Goal: Find specific page/section: Find specific page/section

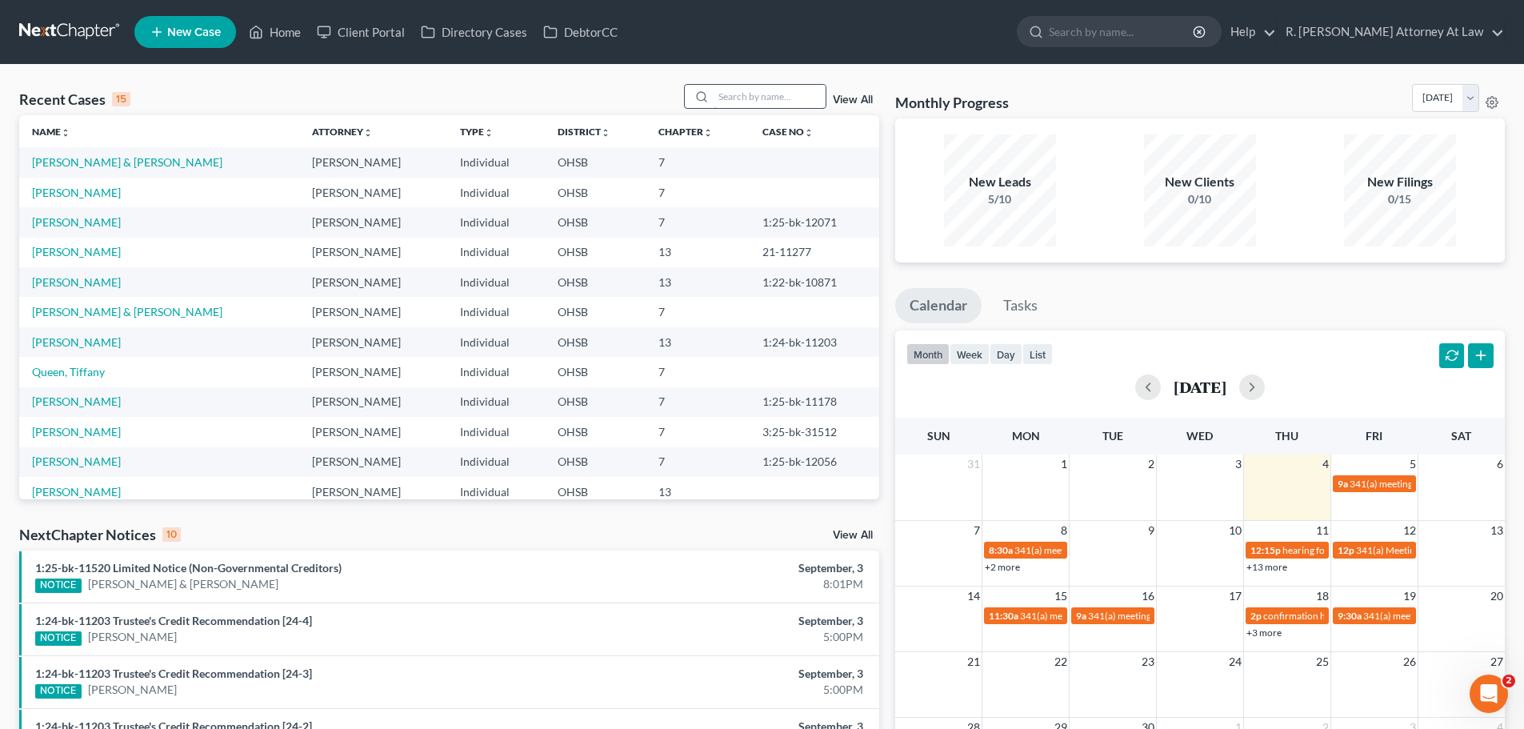
click at [758, 103] on input "search" at bounding box center [770, 96] width 112 height 23
type input "[PERSON_NAME]"
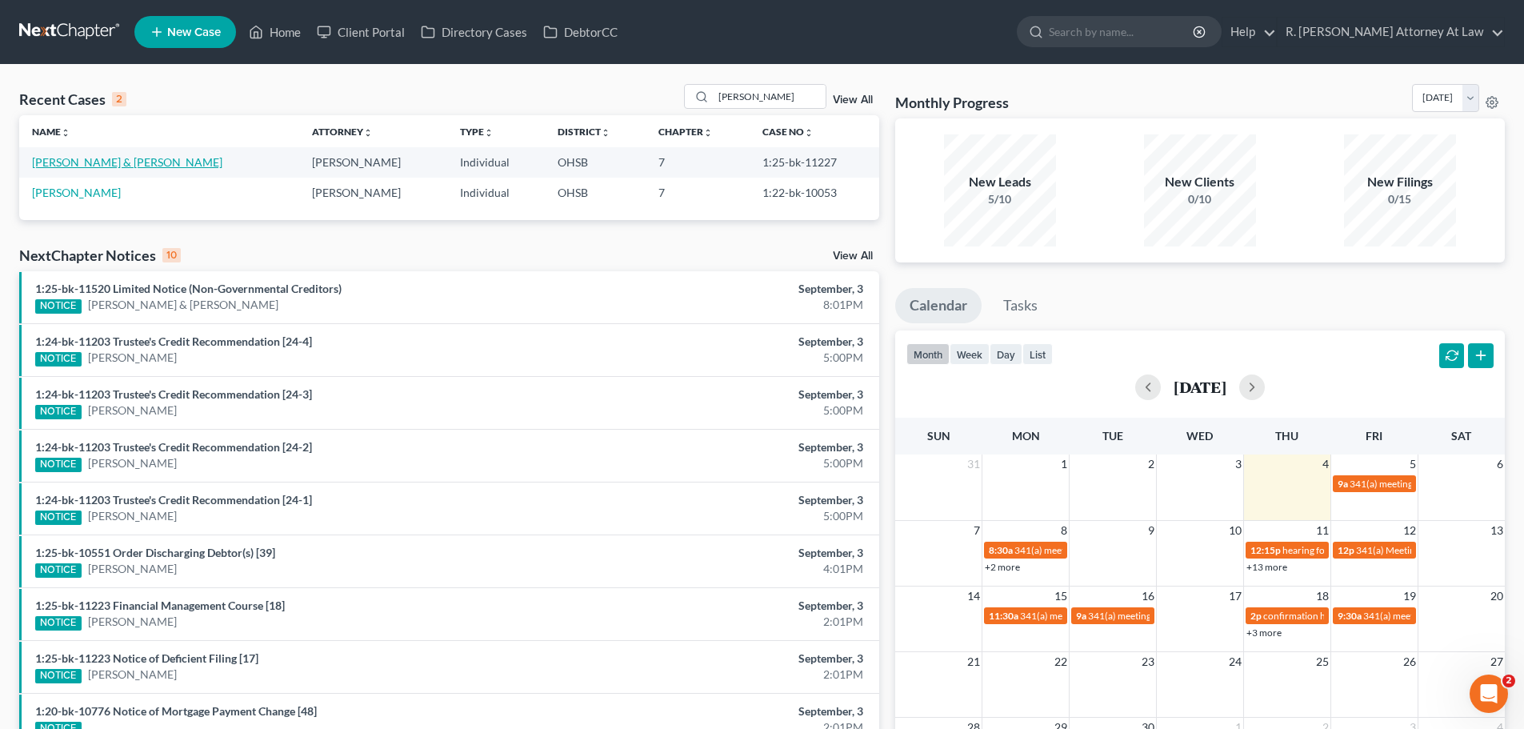
click at [85, 167] on link "[PERSON_NAME] & [PERSON_NAME]" at bounding box center [127, 162] width 190 height 14
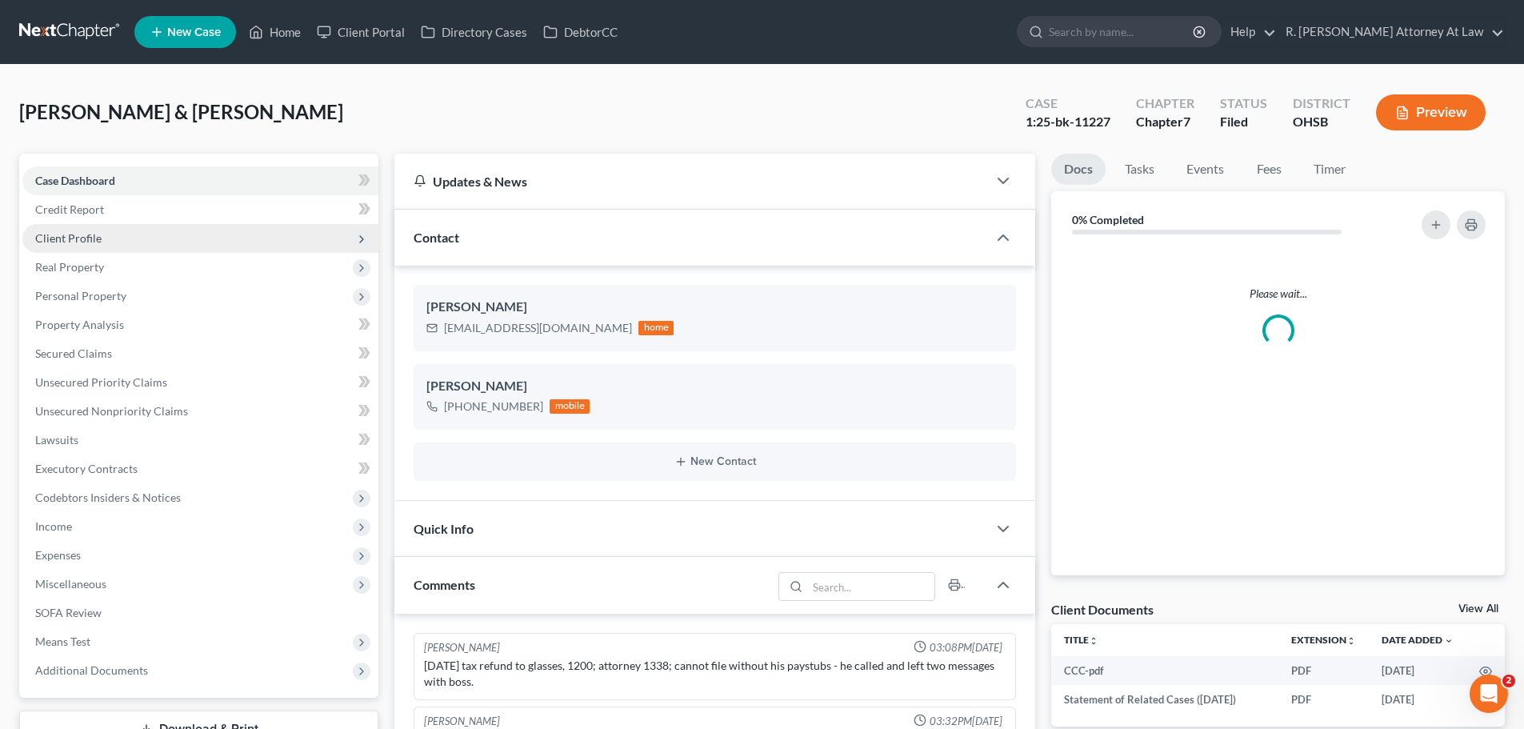
click at [82, 241] on span "Client Profile" at bounding box center [68, 238] width 66 height 14
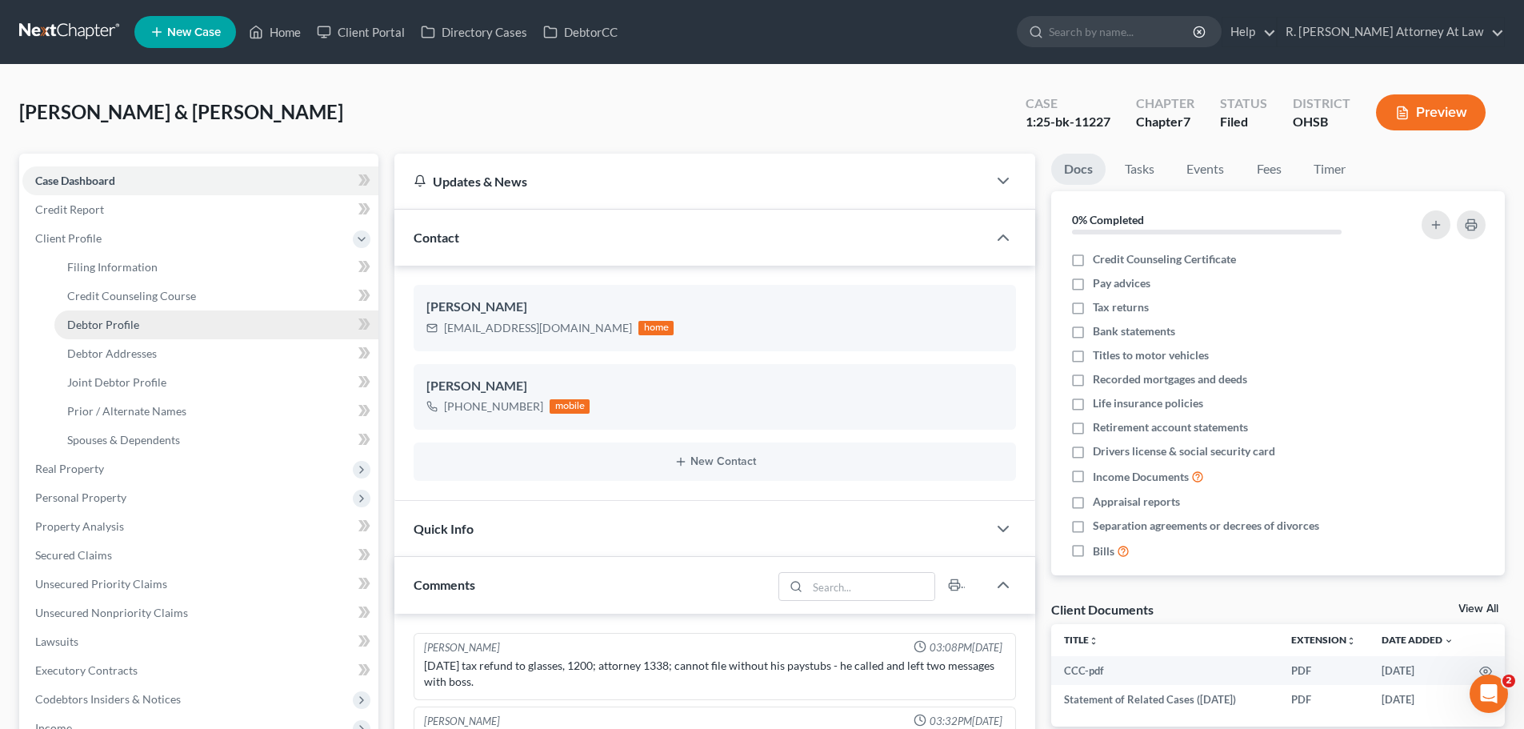
click at [103, 328] on span "Debtor Profile" at bounding box center [103, 325] width 72 height 14
select select "1"
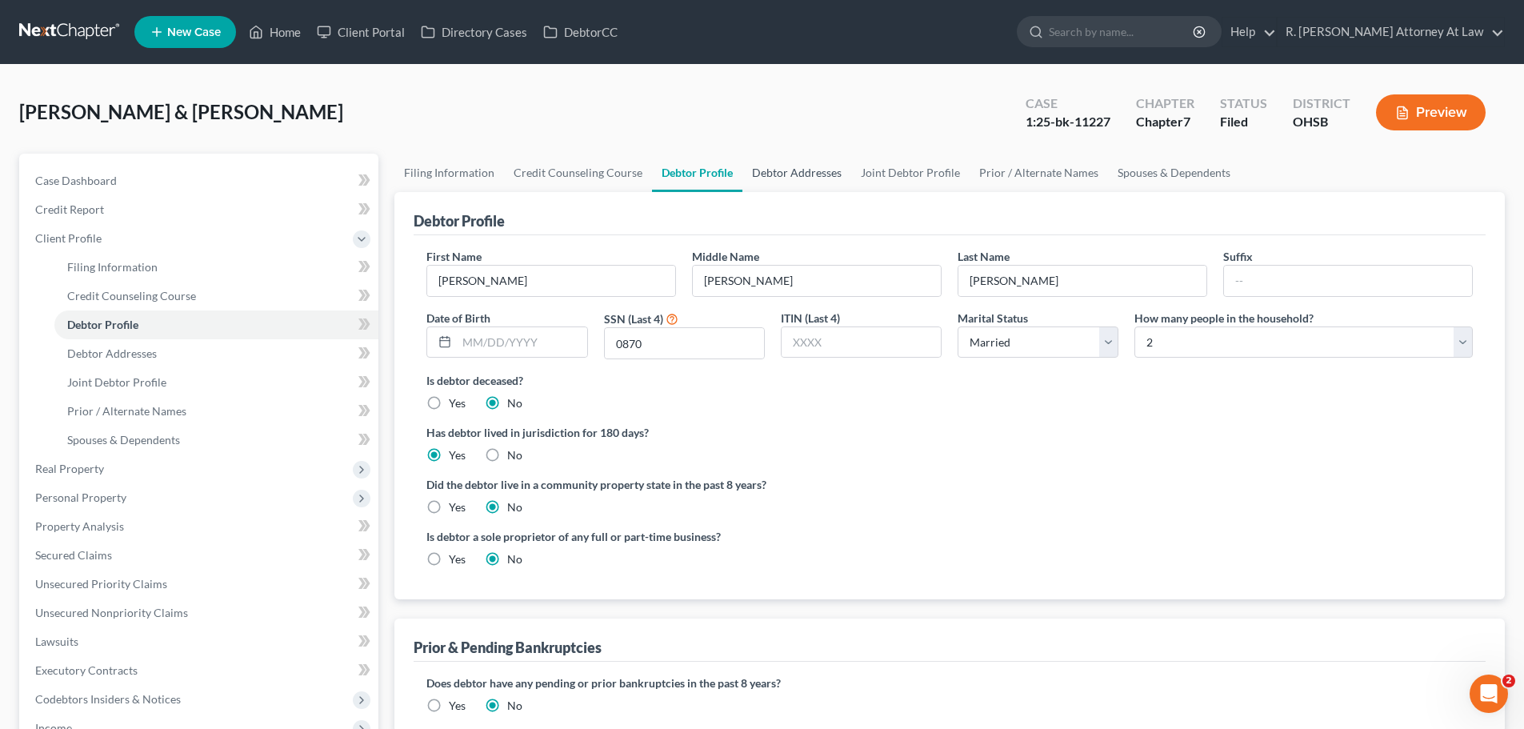
click at [790, 174] on link "Debtor Addresses" at bounding box center [797, 173] width 109 height 38
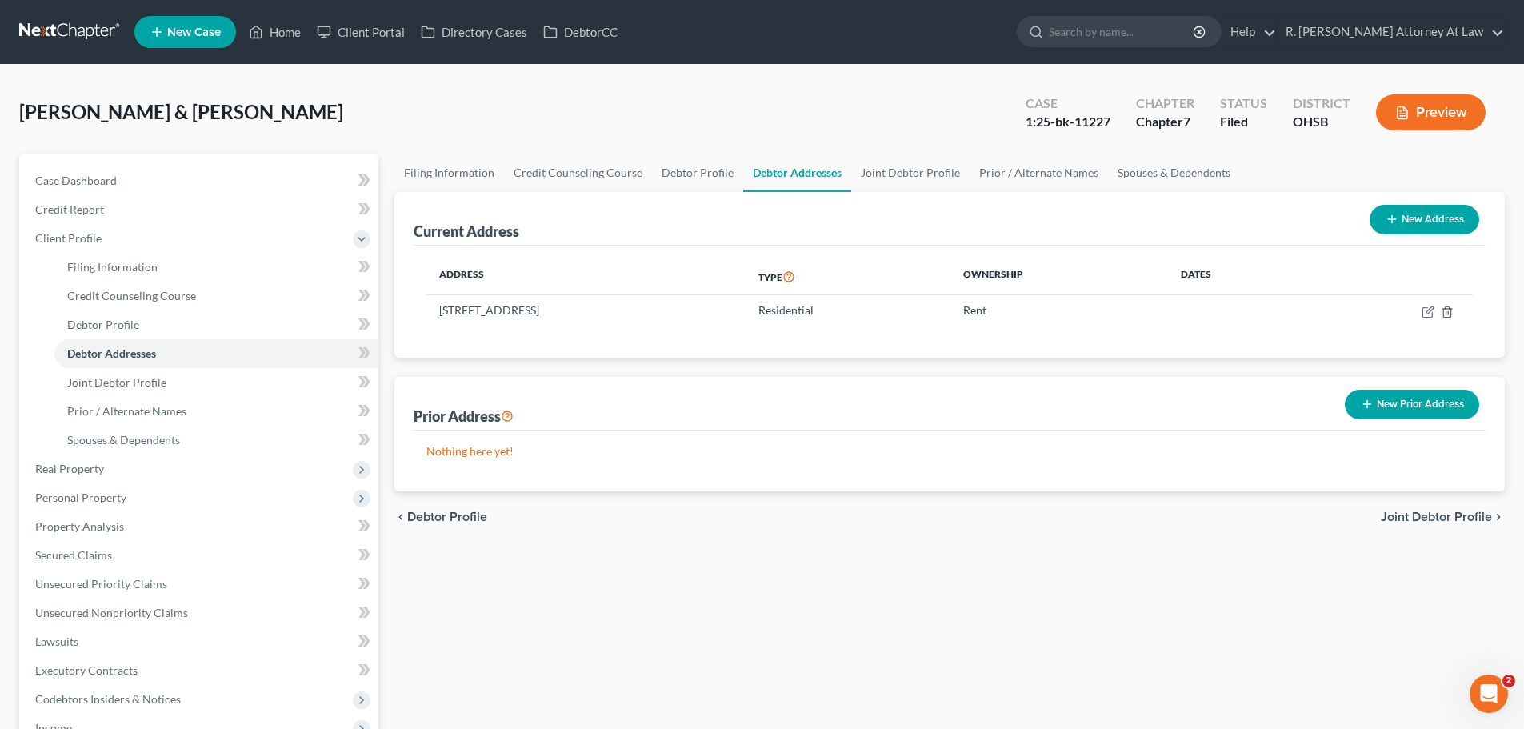
click at [298, 14] on ul "New Case Home Client Portal Directory Cases DebtorCC - No Result - See all resu…" at bounding box center [819, 32] width 1371 height 42
click at [258, 41] on icon at bounding box center [256, 31] width 14 height 19
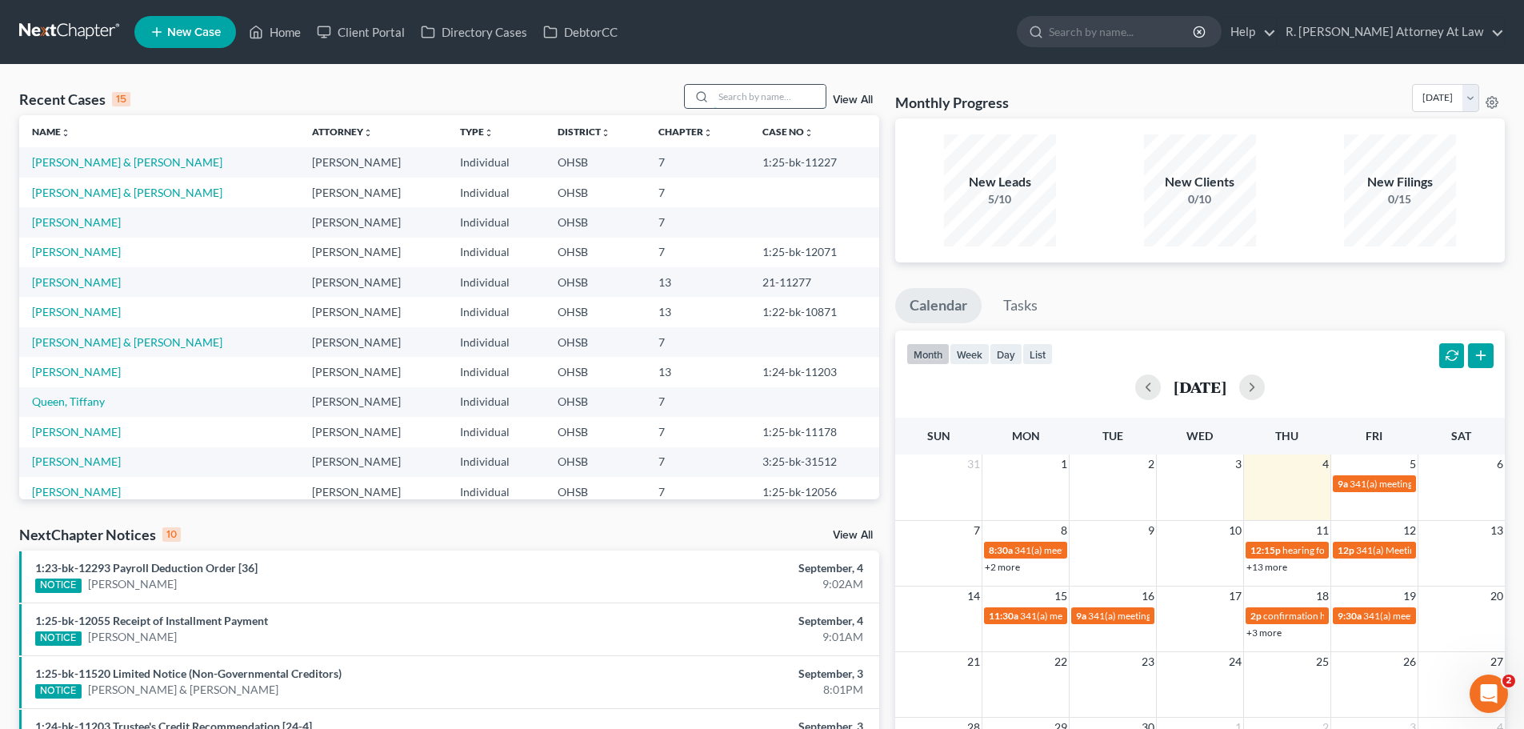
click at [746, 87] on input "search" at bounding box center [770, 96] width 112 height 23
type input "[PERSON_NAME]"
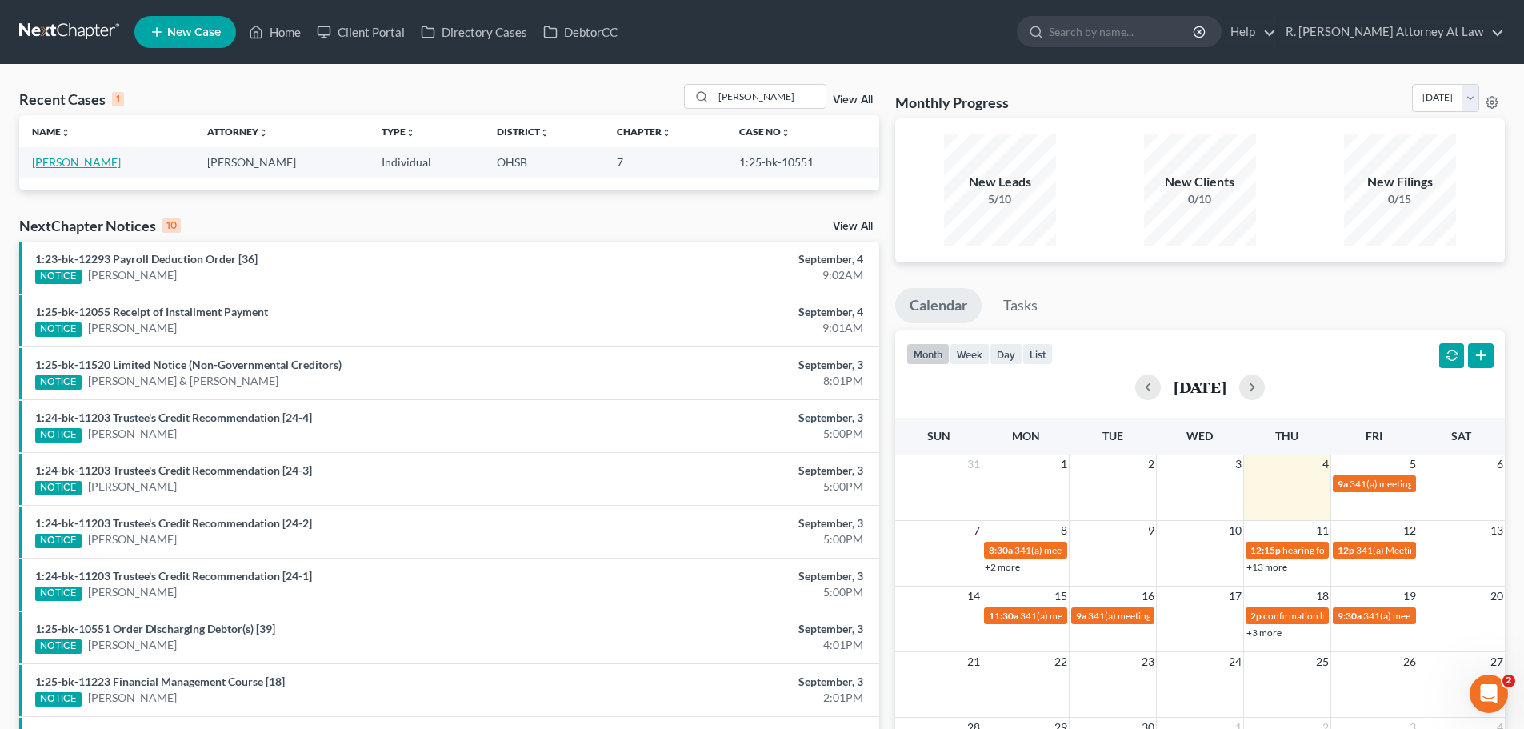
click at [67, 165] on link "[PERSON_NAME]" at bounding box center [76, 162] width 89 height 14
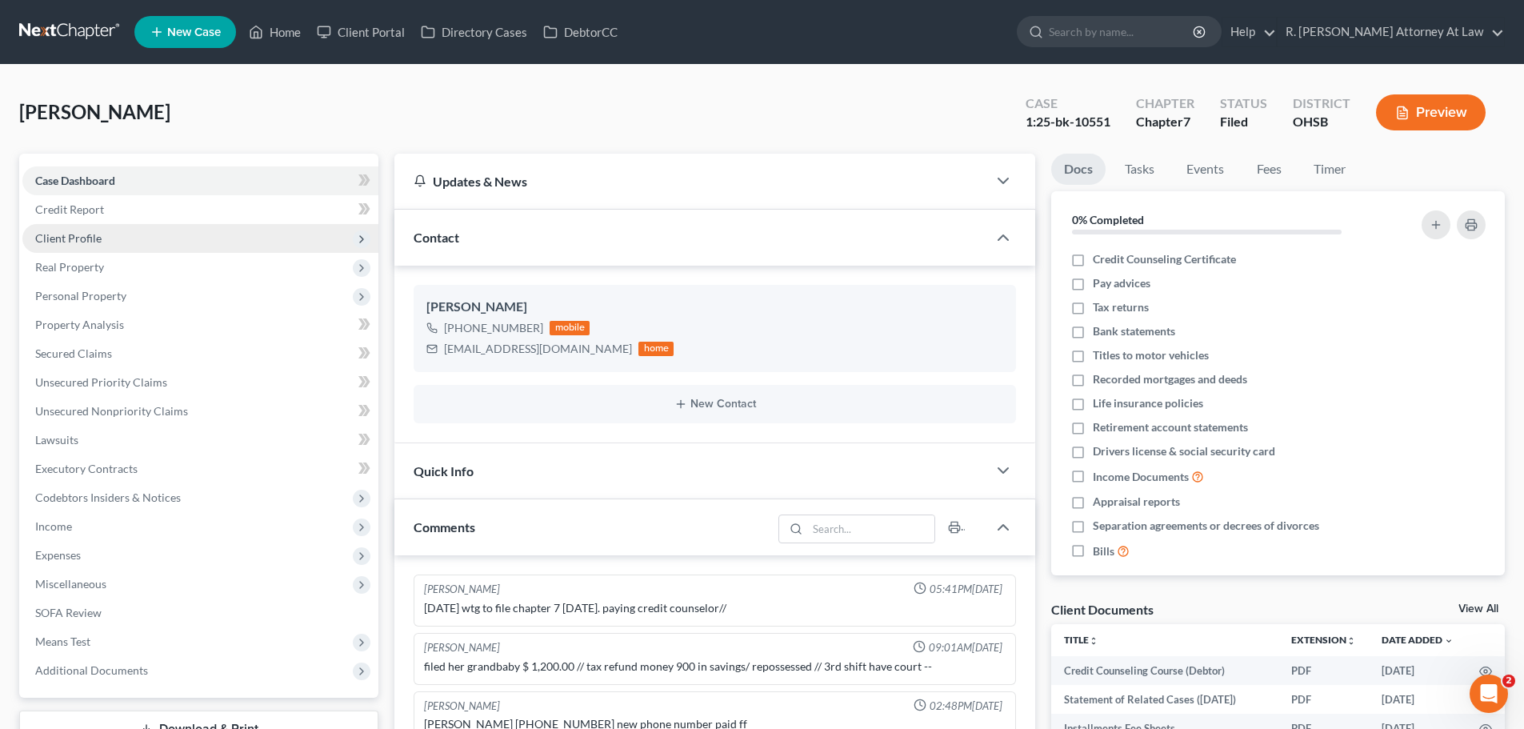
click at [71, 235] on span "Client Profile" at bounding box center [68, 238] width 66 height 14
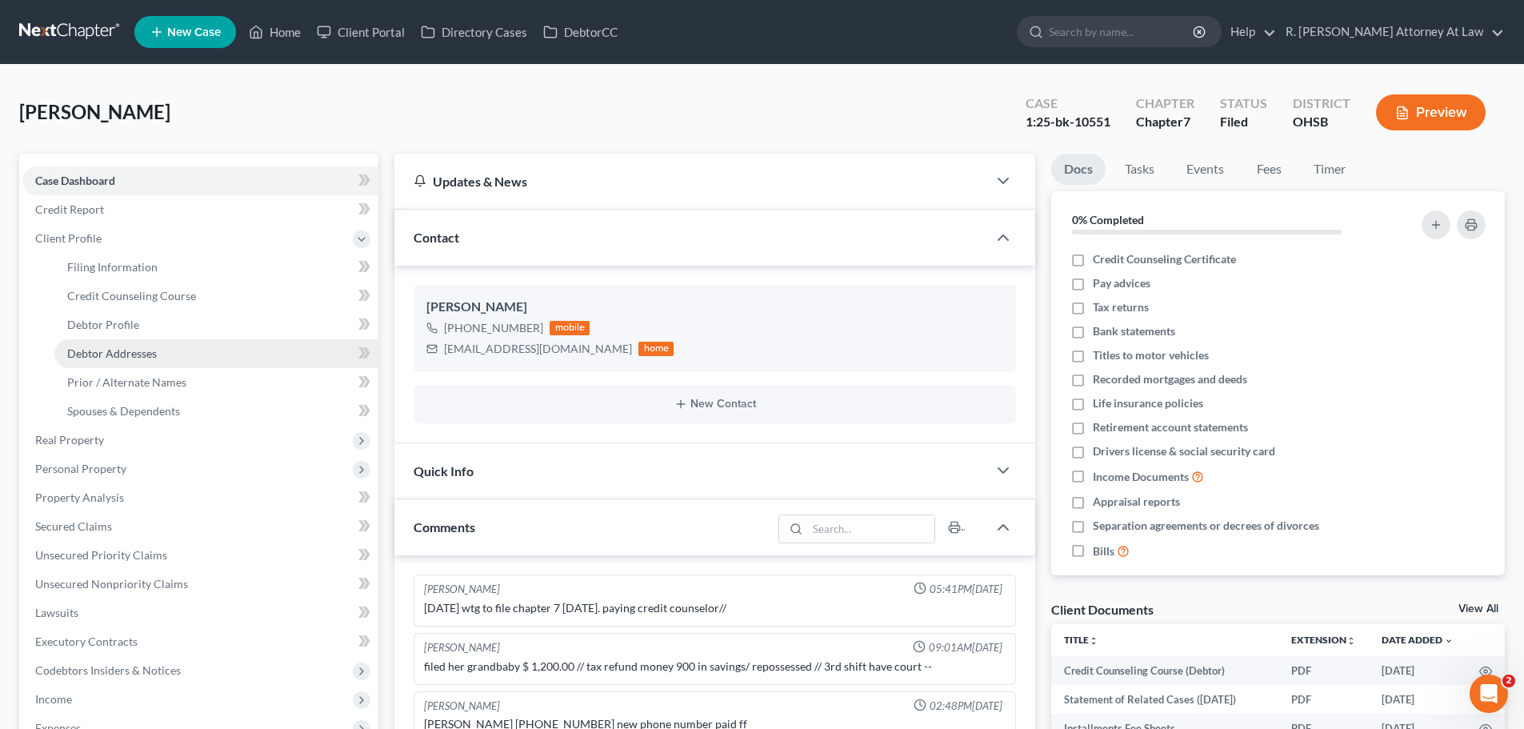
click at [133, 354] on span "Debtor Addresses" at bounding box center [112, 353] width 90 height 14
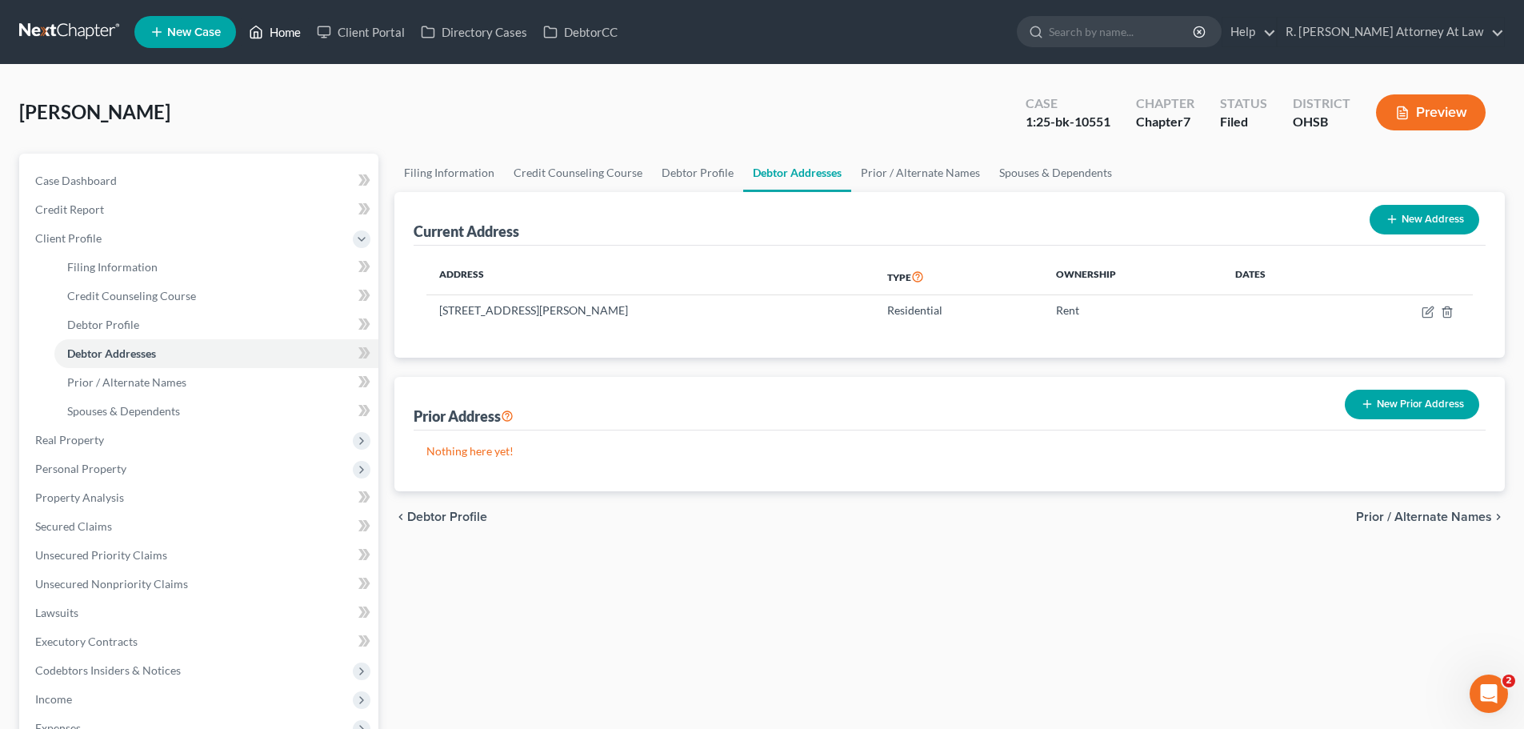
click at [280, 36] on link "Home" at bounding box center [275, 32] width 68 height 29
